Goal: Task Accomplishment & Management: Use online tool/utility

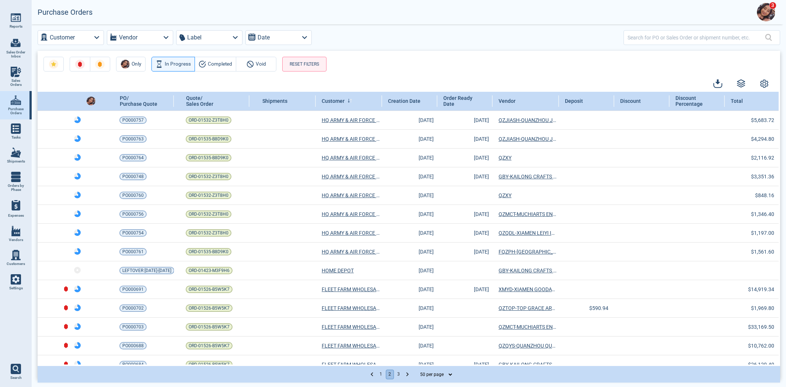
select select "50"
click at [666, 39] on input "text" at bounding box center [696, 37] width 137 height 11
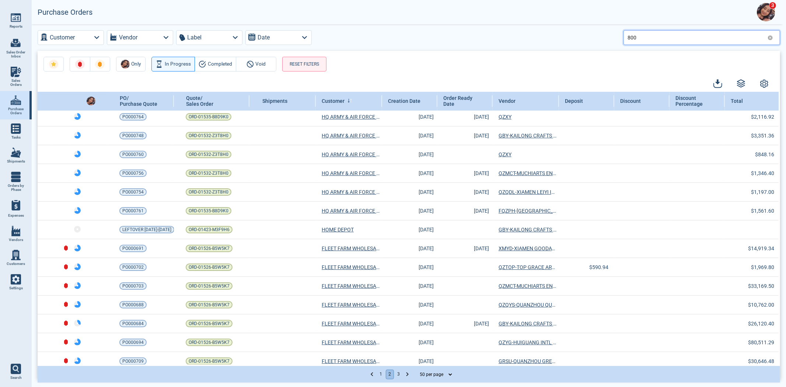
type input "800"
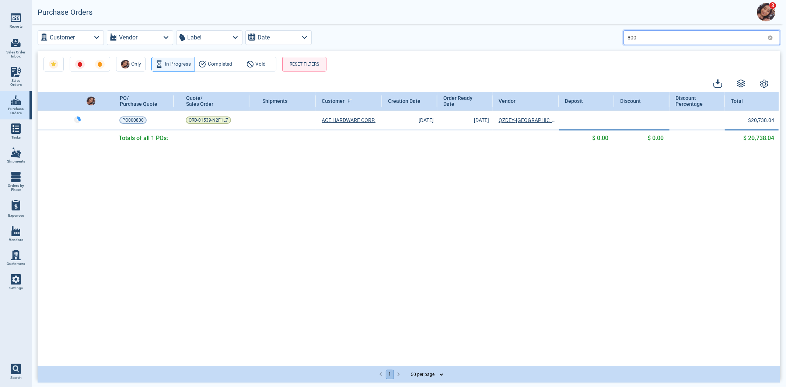
scroll to position [0, 0]
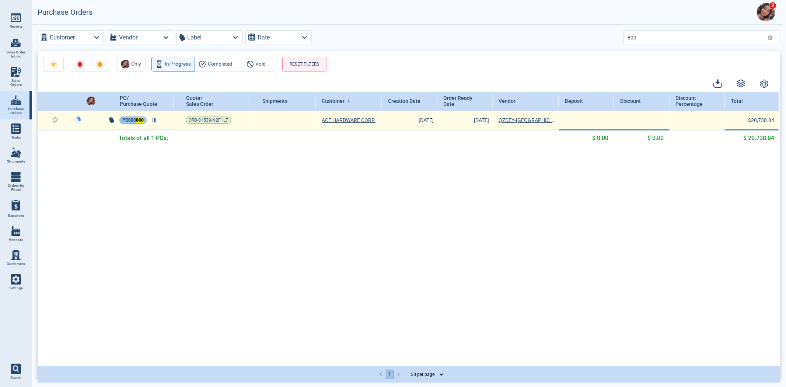
click at [140, 119] on mark "800" at bounding box center [140, 120] width 8 height 5
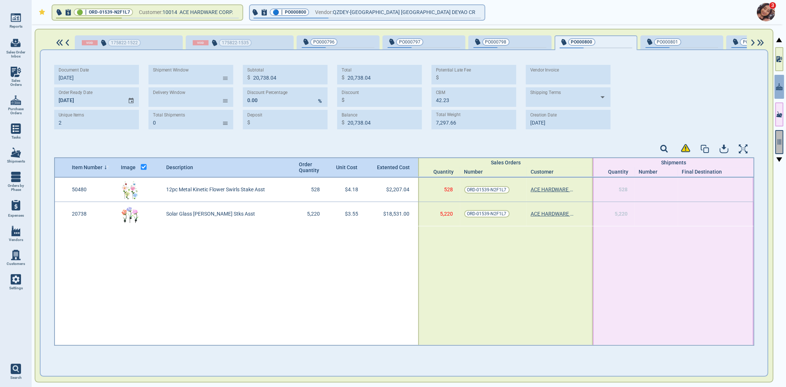
click at [776, 139] on div at bounding box center [779, 206] width 10 height 364
click at [783, 139] on icon "button" at bounding box center [779, 142] width 7 height 7
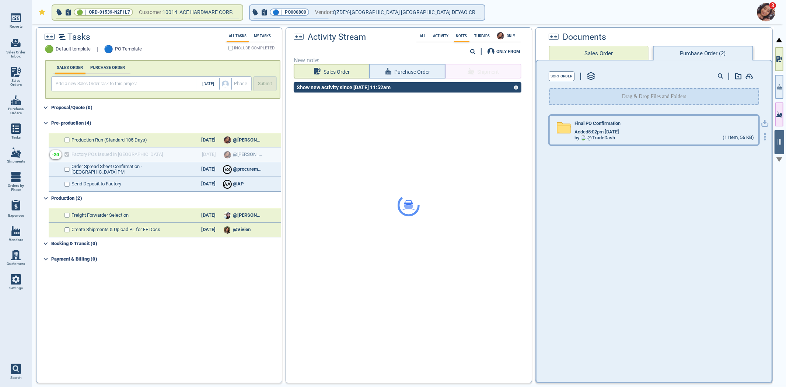
click at [688, 127] on div "Final PO Confirmation Added 5:02pm [DATE] by @ TradeDash (1 Item, 56 KB)" at bounding box center [662, 131] width 183 height 20
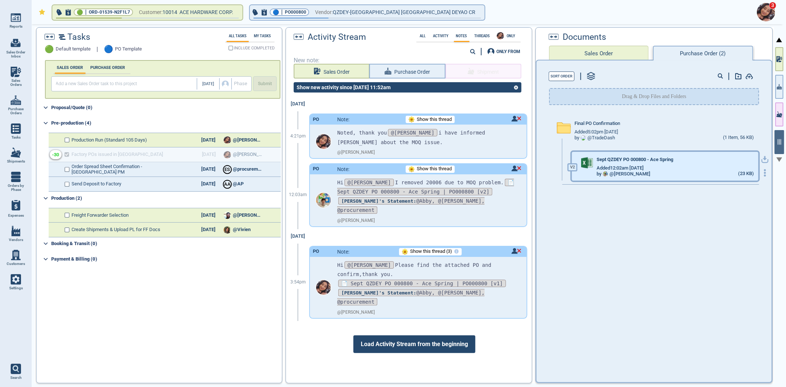
click at [636, 160] on span "Sept QZDEY PO 000800 - Ace Spring" at bounding box center [635, 160] width 77 height 6
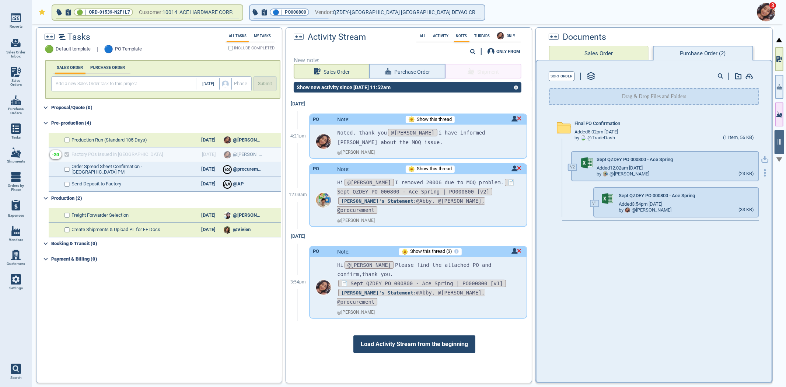
click at [764, 156] on div at bounding box center [765, 166] width 12 height 21
click at [762, 156] on icon "button" at bounding box center [765, 159] width 7 height 7
click at [782, 87] on icon "button" at bounding box center [779, 87] width 5 height 8
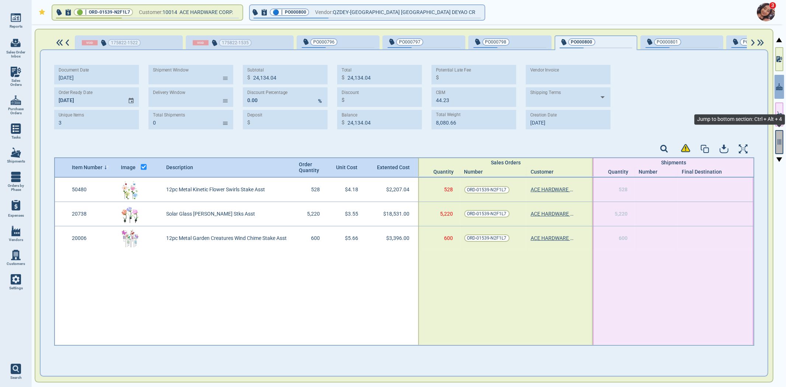
click at [782, 139] on icon "button" at bounding box center [779, 142] width 7 height 7
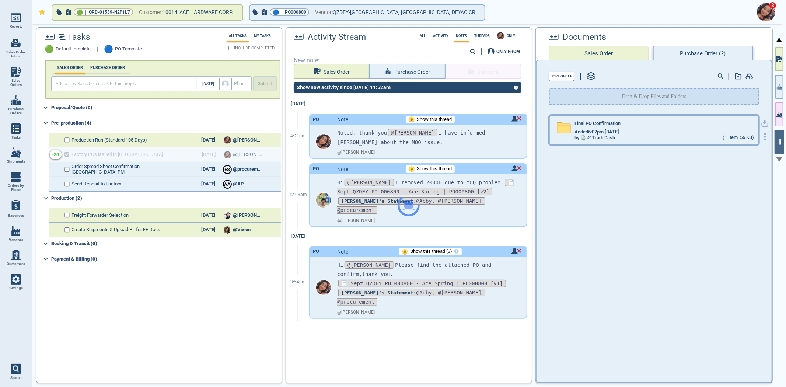
click at [595, 135] on div "by @ TradeDash" at bounding box center [595, 138] width 41 height 6
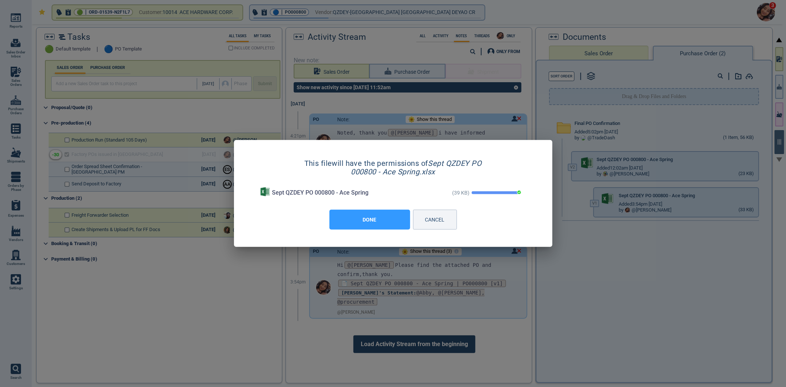
click at [393, 215] on button "DONE" at bounding box center [370, 220] width 81 height 20
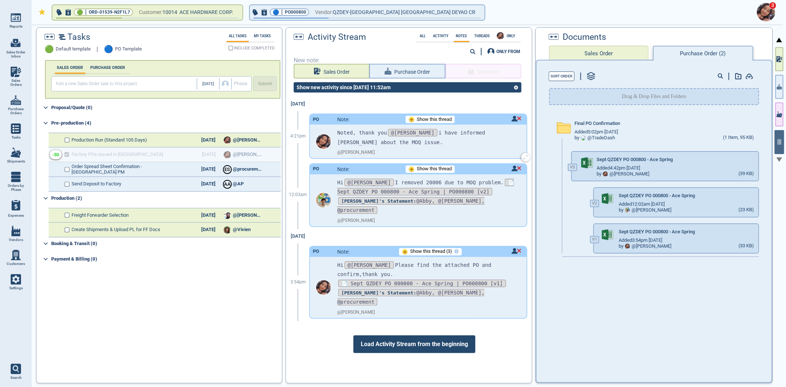
click at [424, 120] on span "Show this thread" at bounding box center [434, 120] width 35 height 6
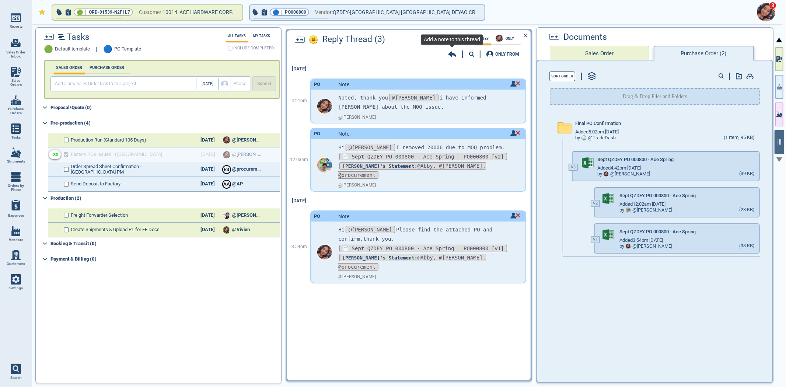
click at [452, 52] on icon at bounding box center [452, 53] width 8 height 7
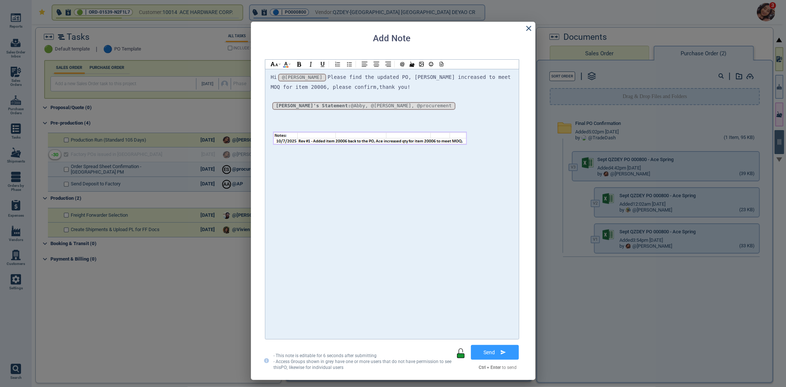
click at [451, 86] on div "Hi @[PERSON_NAME] @[PERSON_NAME] @[PERSON_NAME] Please find the updated PO, Ace…" at bounding box center [392, 82] width 243 height 19
click at [450, 92] on div at bounding box center [392, 96] width 243 height 9
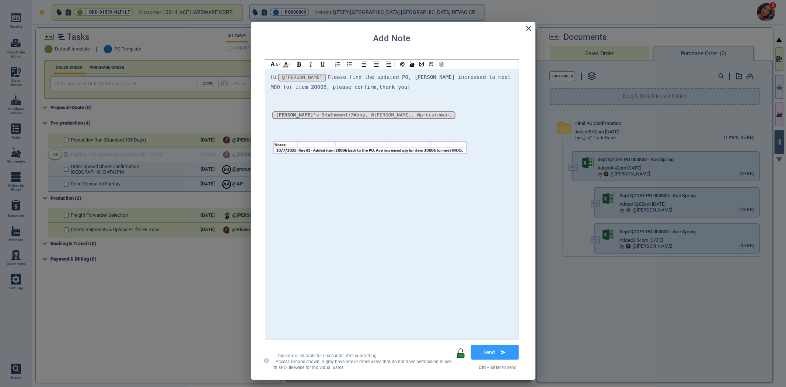
click at [438, 69] on div "Hi @[PERSON_NAME] @[PERSON_NAME] @[PERSON_NAME] Please find the updated PO, [PE…" at bounding box center [392, 204] width 254 height 270
click at [443, 65] on icon at bounding box center [441, 64] width 3 height 4
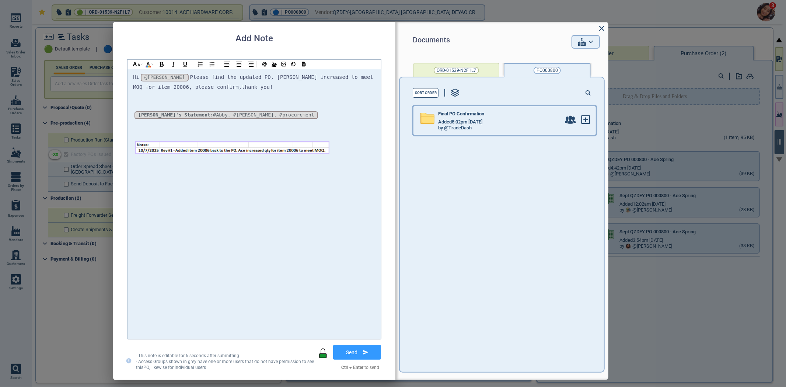
click at [504, 122] on div "Added 5:02pm [DATE]" at bounding box center [499, 122] width 122 height 6
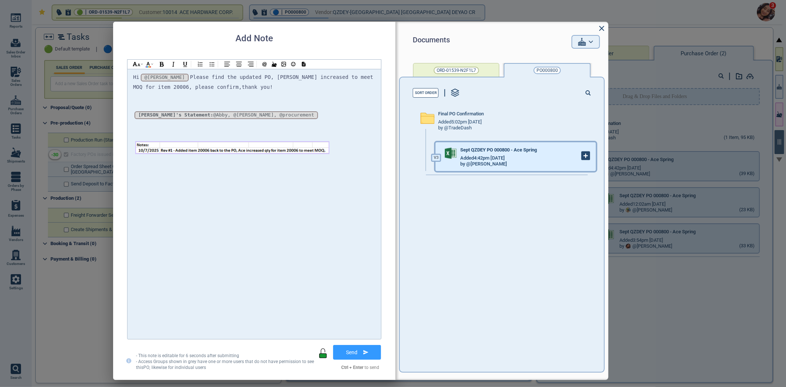
click at [582, 152] on icon at bounding box center [586, 156] width 8 height 8
click at [314, 130] on div at bounding box center [254, 134] width 243 height 9
click at [293, 124] on div at bounding box center [254, 125] width 243 height 9
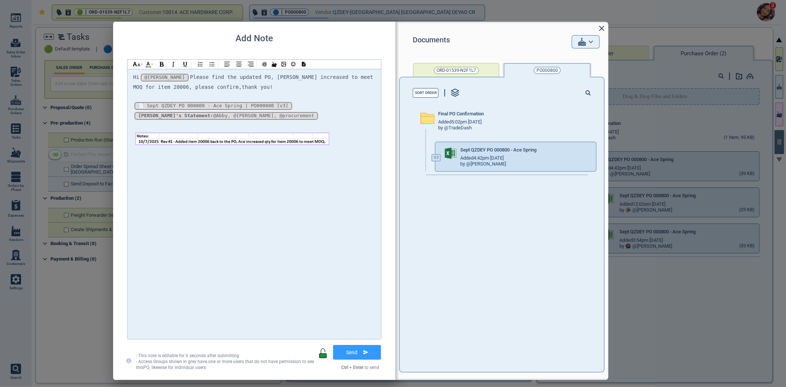
click at [367, 343] on div "Documents ORD-01539-N2F1L7 PO000800 Sort Order Final PO Confirmation Added 5:02…" at bounding box center [254, 206] width 254 height 324
click at [362, 347] on button "Send" at bounding box center [357, 352] width 53 height 18
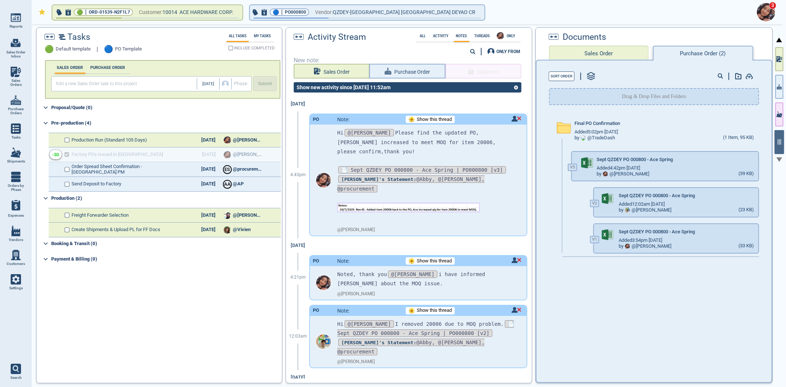
drag, startPoint x: 10, startPoint y: 77, endPoint x: 8, endPoint y: 83, distance: 6.0
click at [9, 77] on link "Sales Orders" at bounding box center [16, 77] width 32 height 28
select select "50"
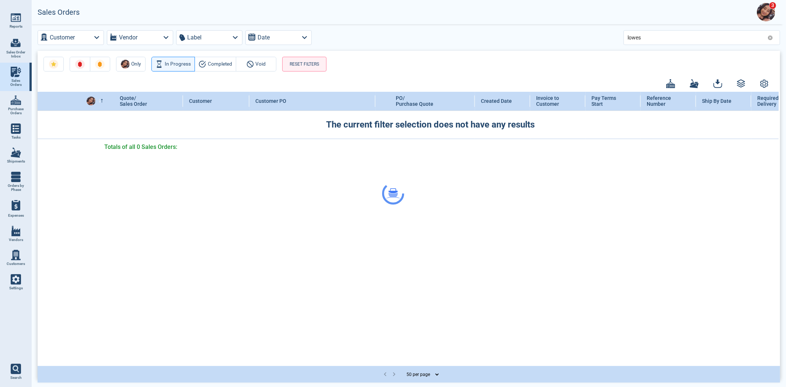
click at [653, 34] on div at bounding box center [393, 193] width 786 height 387
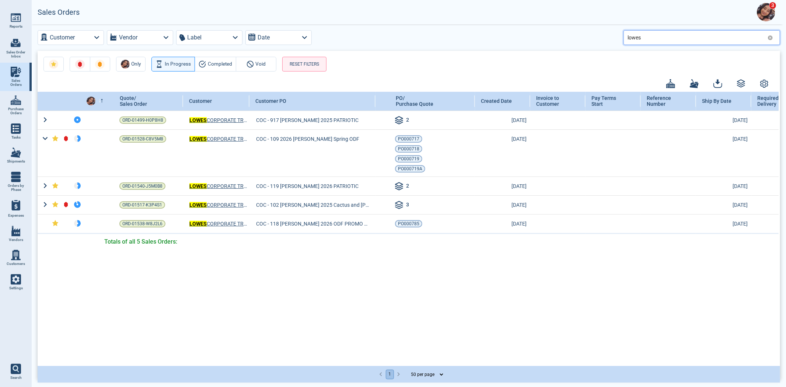
drag, startPoint x: 607, startPoint y: 45, endPoint x: 542, endPoint y: 43, distance: 64.9
click at [558, 47] on div "Customer Vendor Label Date lowes Only In Progress Completed Void RESET FILTERS …" at bounding box center [409, 204] width 755 height 361
type input "b"
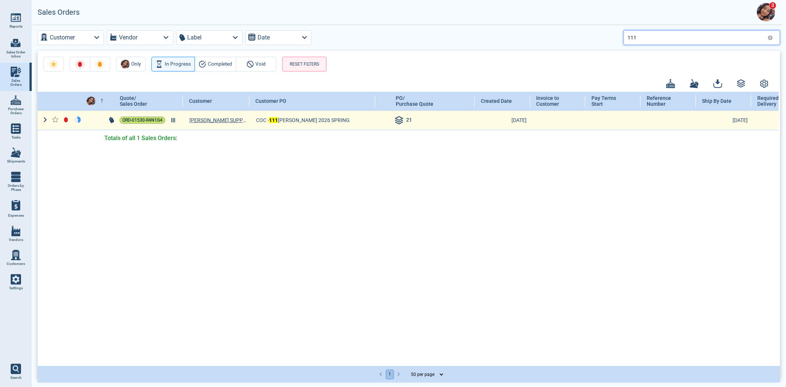
type input "111"
click at [146, 120] on span "ORD-01530-R4N1G4" at bounding box center [142, 119] width 40 height 7
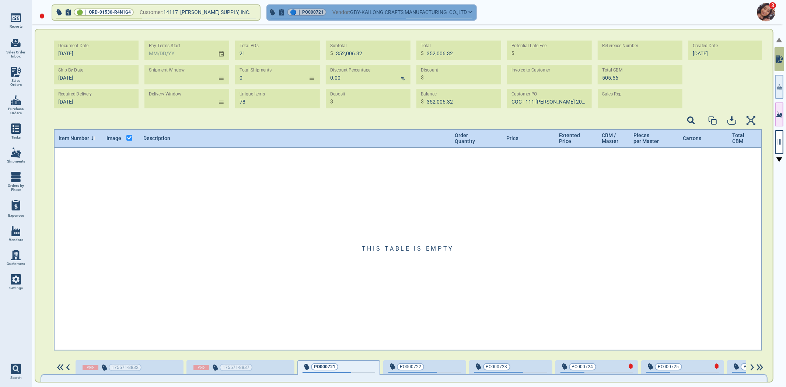
click at [395, 13] on span "GBY-KAILONG CRAFTS MANUFACTURING CO.,LTD" at bounding box center [408, 12] width 117 height 9
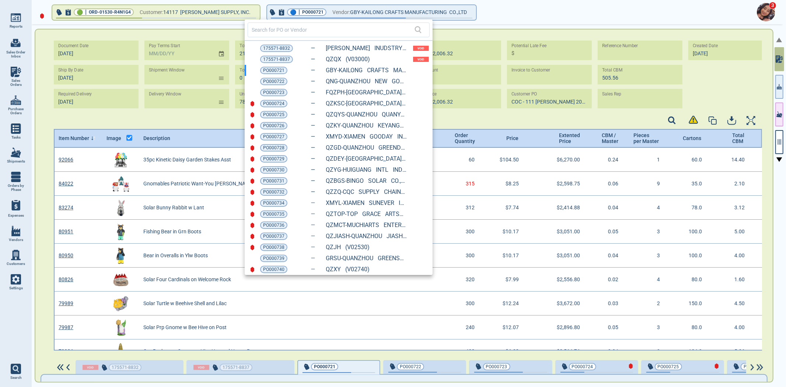
scroll to position [2, 2]
drag, startPoint x: 278, startPoint y: 247, endPoint x: 422, endPoint y: 211, distance: 148.3
click at [278, 246] on span "PO000738" at bounding box center [273, 247] width 21 height 7
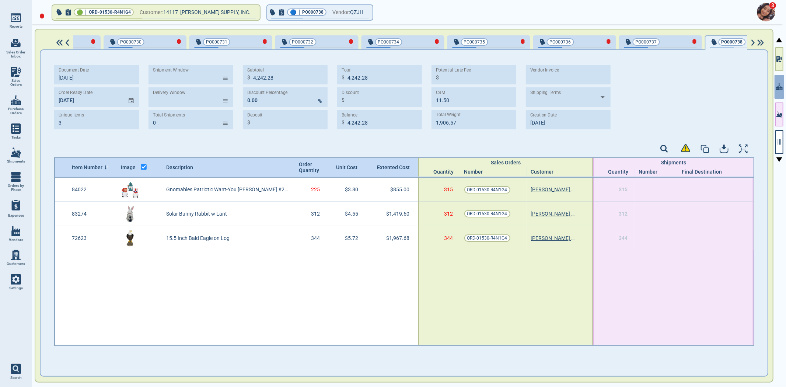
scroll to position [0, 969]
click at [780, 142] on icon "button" at bounding box center [779, 142] width 7 height 7
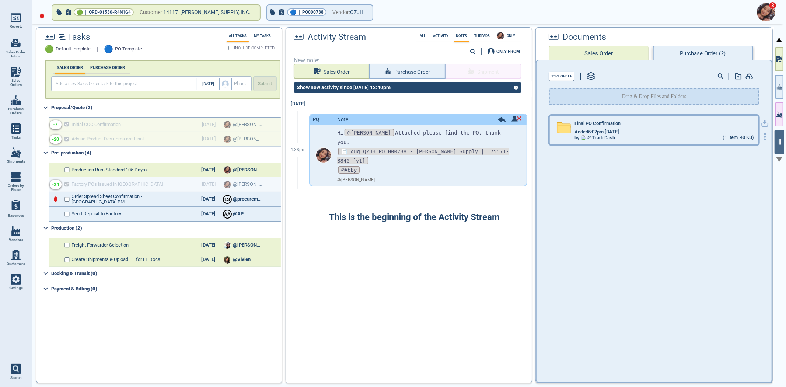
click at [652, 130] on div "Added 5:02pm [DATE]" at bounding box center [665, 132] width 180 height 6
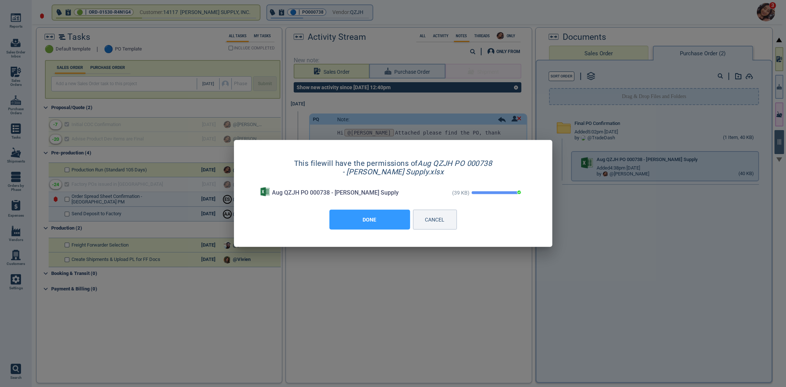
drag, startPoint x: 352, startPoint y: 222, endPoint x: 358, endPoint y: 214, distance: 9.7
click at [352, 222] on button "DONE" at bounding box center [370, 220] width 81 height 20
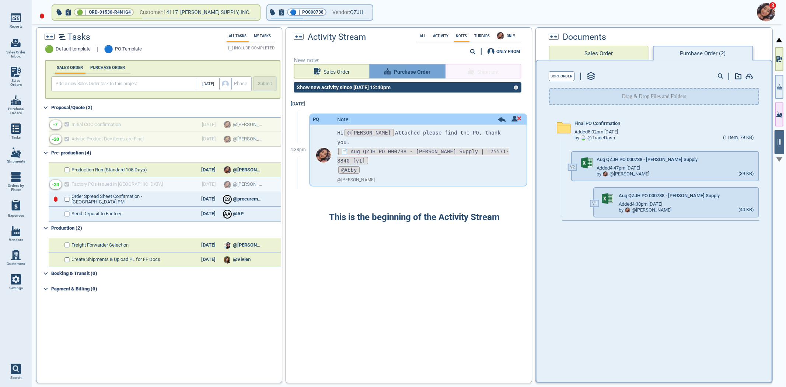
click at [413, 74] on span "Purchase Order" at bounding box center [412, 71] width 36 height 9
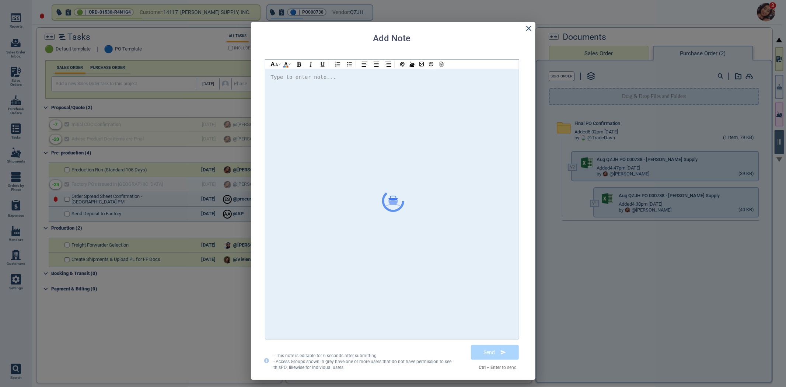
click at [415, 104] on div at bounding box center [392, 204] width 243 height 263
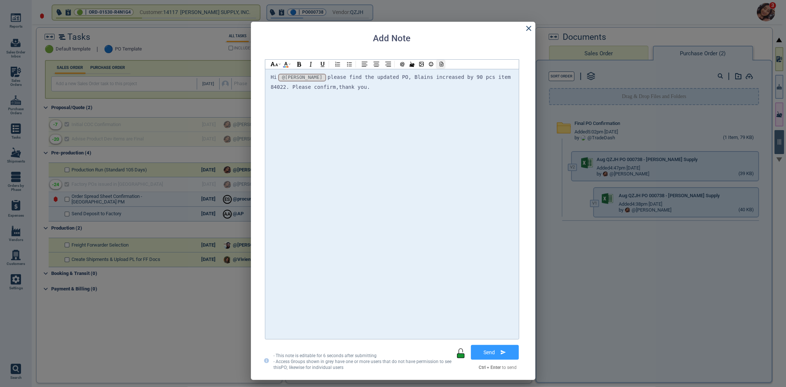
drag, startPoint x: 450, startPoint y: 58, endPoint x: 443, endPoint y: 62, distance: 7.9
click at [449, 58] on div "Hi @[PERSON_NAME] @[PERSON_NAME] @[PERSON_NAME] please find the updated PO, Bla…" at bounding box center [392, 206] width 254 height 324
click at [441, 63] on icon at bounding box center [441, 64] width 7 height 5
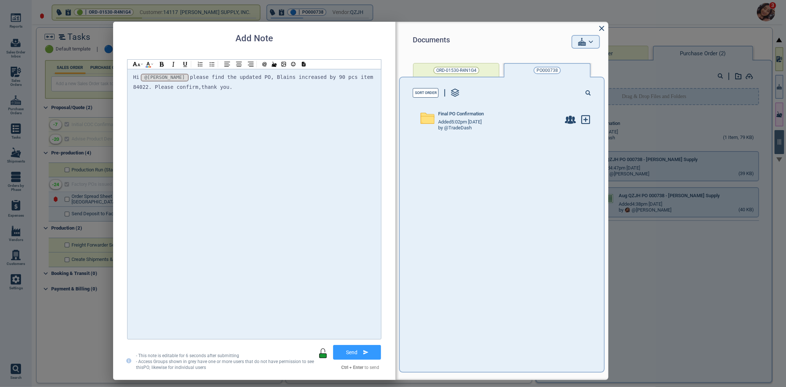
click at [502, 137] on div "Final PO Confirmation Added 5:02pm [DATE] by @TradeDash" at bounding box center [507, 120] width 187 height 36
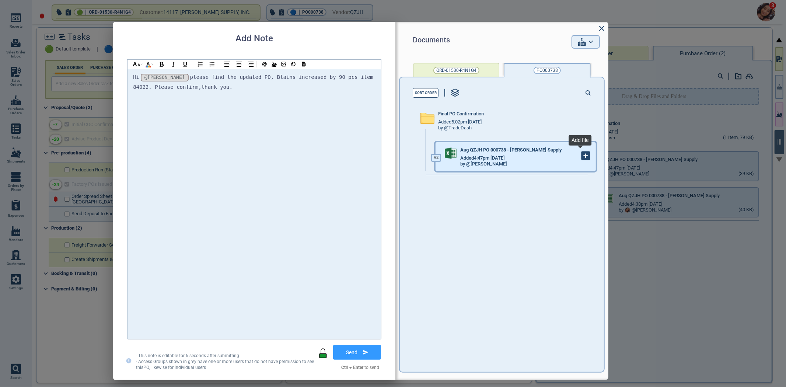
click at [582, 156] on g at bounding box center [586, 156] width 8 height 8
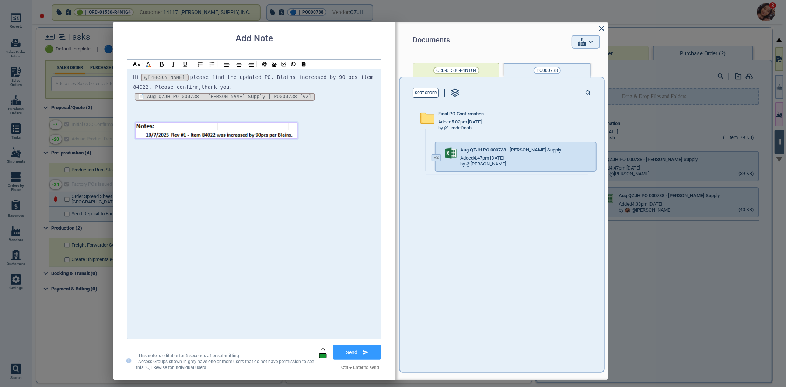
drag, startPoint x: 327, startPoint y: 133, endPoint x: 294, endPoint y: 131, distance: 33.6
click at [294, 131] on img at bounding box center [216, 130] width 163 height 16
click at [231, 111] on div at bounding box center [225, 114] width 16 height 15
click at [146, 107] on div at bounding box center [254, 106] width 243 height 9
click at [369, 354] on icon at bounding box center [365, 352] width 5 height 4
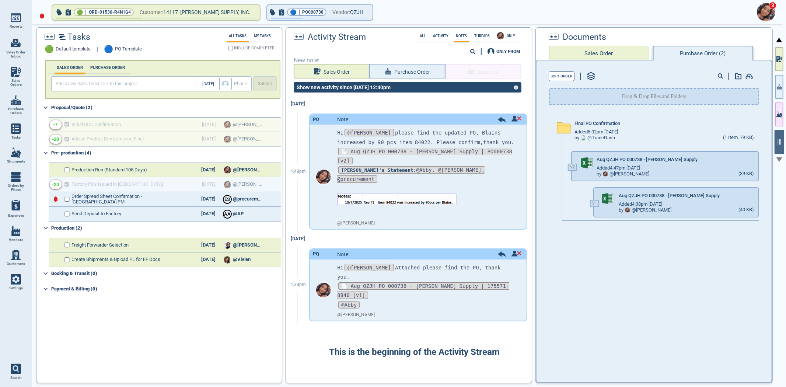
click at [786, 82] on div "🟢 | ORD-01530-R4N1G4 Customer: 14117 [PERSON_NAME] SUPPLY, INC. 🔵 | PO000738 Ve…" at bounding box center [409, 205] width 755 height 363
drag, startPoint x: 778, startPoint y: 93, endPoint x: 774, endPoint y: 94, distance: 4.3
click at [775, 94] on div at bounding box center [779, 206] width 10 height 364
click at [780, 86] on icon "button" at bounding box center [779, 87] width 5 height 8
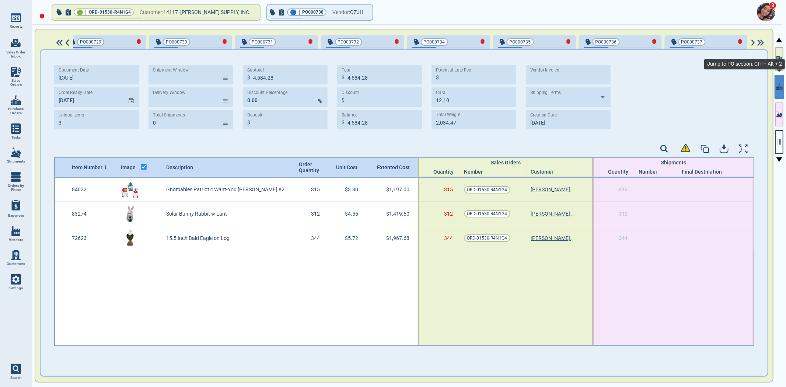
scroll to position [0, 969]
